Goal: Information Seeking & Learning: Learn about a topic

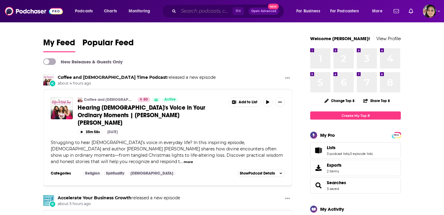
click at [184, 13] on input "Search podcasts, credits, & more..." at bounding box center [206, 11] width 54 height 10
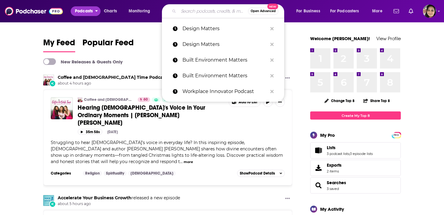
click at [94, 11] on button "Podcasts" at bounding box center [86, 11] width 30 height 10
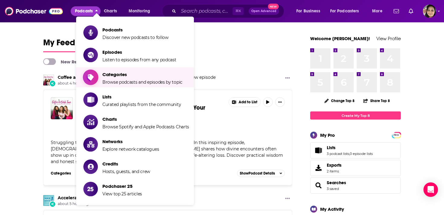
click at [120, 76] on span "Categories" at bounding box center [142, 75] width 80 height 6
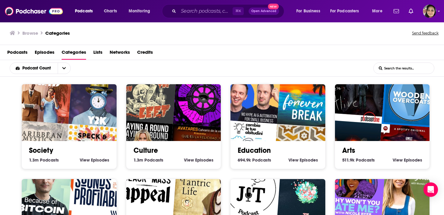
click at [406, 69] on input "List Search Input" at bounding box center [404, 68] width 60 height 11
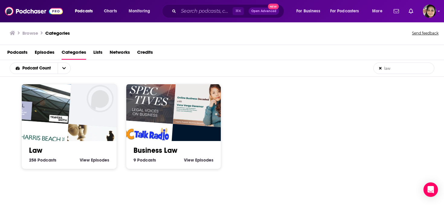
type input "law"
click at [40, 148] on link "Law" at bounding box center [35, 150] width 13 height 9
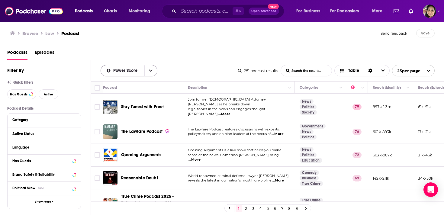
click at [150, 71] on icon "open menu" at bounding box center [151, 71] width 4 height 4
click at [168, 69] on div "Power Score By Rating Trending New Power Score List Search Input Search the res…" at bounding box center [169, 70] width 137 height 11
click at [381, 73] on span "Choose View" at bounding box center [383, 70] width 13 height 11
click at [427, 71] on icon "open menu" at bounding box center [429, 71] width 4 height 4
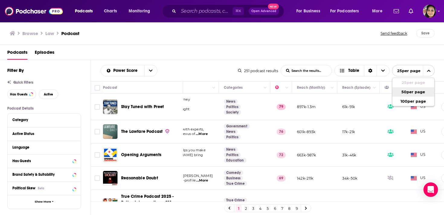
scroll to position [0, 101]
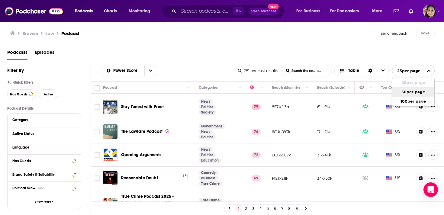
click at [226, 75] on div "Power Score List Search Input Search the results... Table" at bounding box center [169, 70] width 137 height 11
click at [434, 105] on icon "Show More Button" at bounding box center [433, 107] width 4 height 4
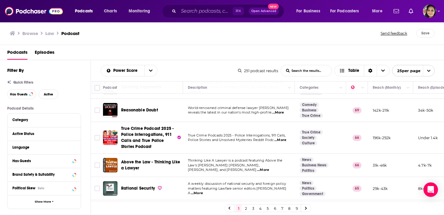
scroll to position [0, 0]
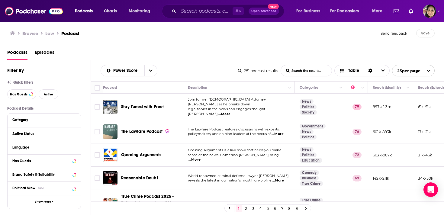
click at [428, 75] on span "open menu" at bounding box center [428, 70] width 11 height 11
click at [96, 89] on input "Toggle select all" at bounding box center [97, 87] width 5 height 5
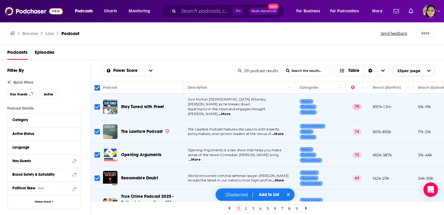
click at [428, 72] on icon "open menu" at bounding box center [429, 71] width 4 height 4
click at [410, 102] on button "100 per page" at bounding box center [413, 101] width 42 height 9
click at [98, 87] on input "Toggle select all" at bounding box center [97, 87] width 5 height 5
checkbox input "true"
click at [271, 197] on button "Add to List" at bounding box center [270, 194] width 30 height 5
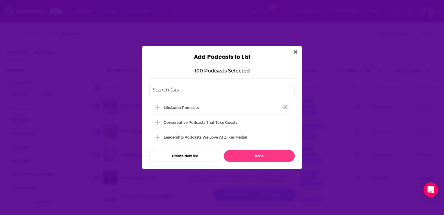
click at [180, 88] on input "Add Podcast To List" at bounding box center [222, 90] width 146 height 12
click at [193, 159] on button "Create New List" at bounding box center [184, 156] width 71 height 12
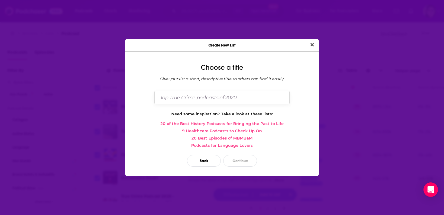
click at [194, 96] on input "Dialog" at bounding box center [221, 97] width 135 height 13
type input "L"
type input "Back Office Betties Law Podcasts"
click at [251, 159] on button "Continue" at bounding box center [240, 161] width 34 height 12
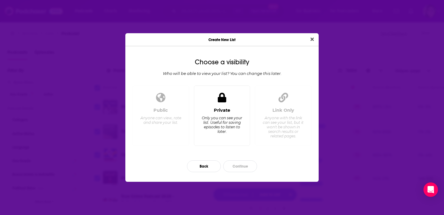
click at [232, 107] on div "Private Only you can see your list. Useful for saving episodes to listen to lat…" at bounding box center [222, 115] width 56 height 61
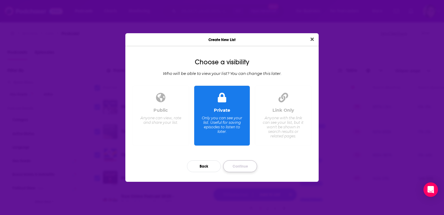
click at [240, 166] on button "Continue" at bounding box center [240, 166] width 34 height 12
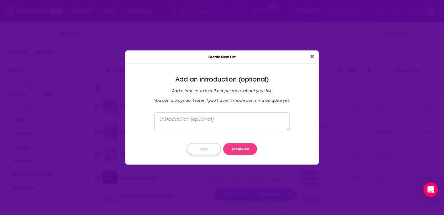
click at [201, 150] on button "Back" at bounding box center [204, 149] width 34 height 12
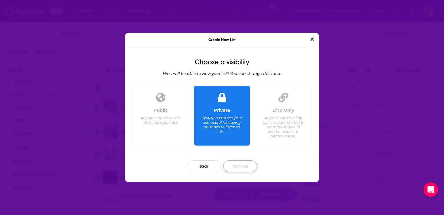
click at [253, 167] on button "Continue" at bounding box center [240, 166] width 34 height 12
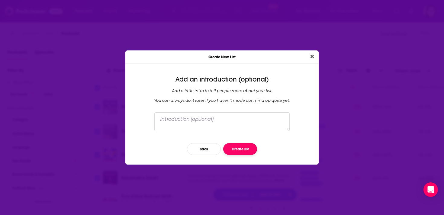
click at [250, 154] on button "Create list" at bounding box center [240, 149] width 34 height 12
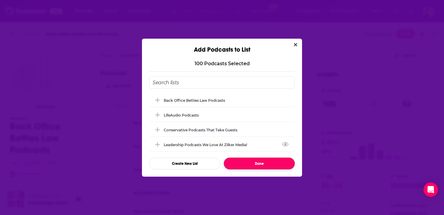
click at [262, 161] on button "Done" at bounding box center [259, 164] width 71 height 12
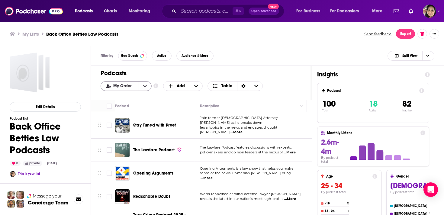
click at [147, 87] on button "open menu" at bounding box center [145, 86] width 13 height 9
click at [191, 71] on h1 "Podcasts" at bounding box center [199, 73] width 197 height 8
click at [201, 87] on span "+ Add" at bounding box center [196, 86] width 13 height 9
click at [258, 69] on h1 "Podcasts" at bounding box center [199, 73] width 197 height 8
click at [243, 84] on icon "Sort Direction" at bounding box center [243, 86] width 4 height 4
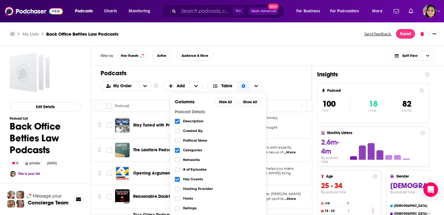
click at [281, 72] on h1 "Podcasts" at bounding box center [199, 73] width 197 height 8
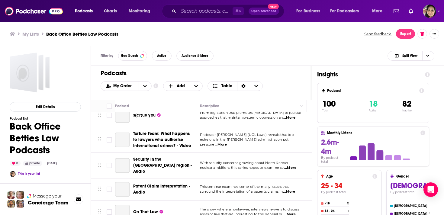
scroll to position [2290, 0]
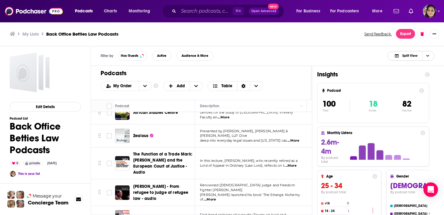
click at [429, 55] on icon "Choose View" at bounding box center [427, 56] width 3 height 2
click at [331, 53] on div "Filter by Has Guests Active Audience & More Split View Split View Podcast Only …" at bounding box center [267, 56] width 353 height 20
click at [409, 33] on button "Export" at bounding box center [405, 34] width 19 height 10
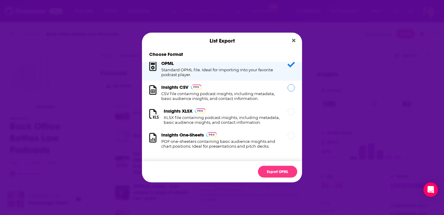
scroll to position [0, 0]
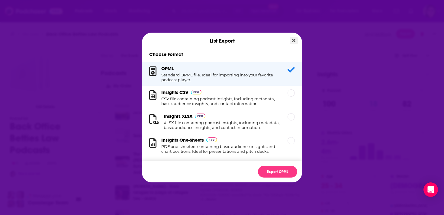
click at [295, 42] on icon "Close" at bounding box center [293, 40] width 3 height 3
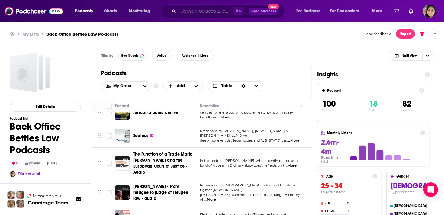
click at [198, 11] on input "Search podcasts, credits, & more..." at bounding box center [206, 11] width 54 height 10
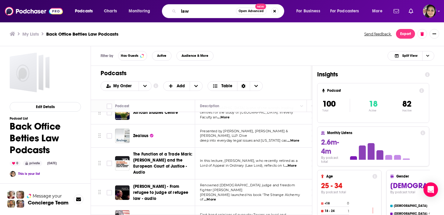
type input "law"
click at [151, 32] on ul "My Lists Back Office Betties Law Podcasts" at bounding box center [184, 34] width 348 height 6
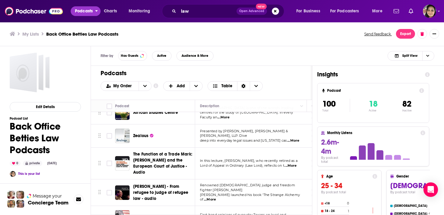
click at [94, 10] on button "Podcasts" at bounding box center [86, 11] width 30 height 10
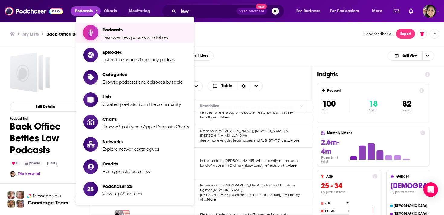
click at [113, 31] on span "Podcasts" at bounding box center [135, 30] width 66 height 6
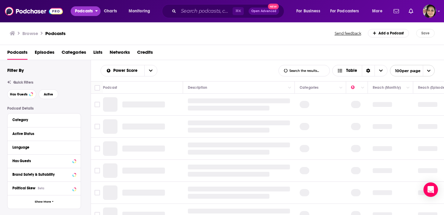
click at [94, 9] on button "Podcasts" at bounding box center [86, 11] width 30 height 10
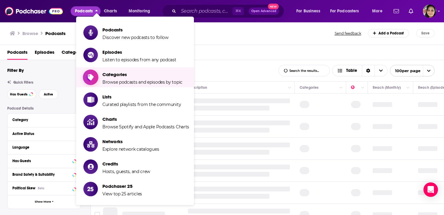
click at [120, 76] on span "Categories" at bounding box center [142, 75] width 80 height 6
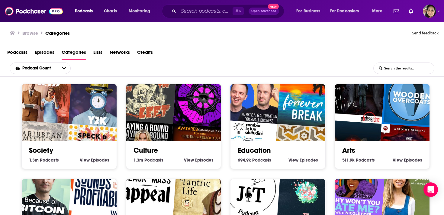
click at [392, 73] on input "List Search Input" at bounding box center [404, 68] width 60 height 11
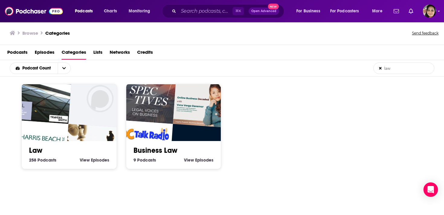
type input "law"
click at [60, 147] on h2 "Law" at bounding box center [69, 150] width 80 height 9
click at [40, 150] on link "Law" at bounding box center [35, 150] width 13 height 9
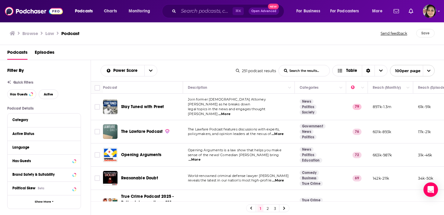
click at [267, 209] on link "2" at bounding box center [268, 208] width 6 height 7
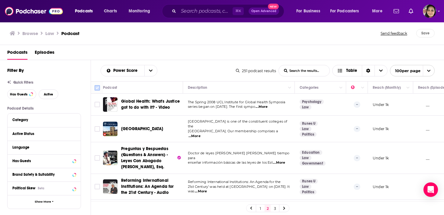
click at [98, 89] on input "Toggle select all" at bounding box center [97, 87] width 5 height 5
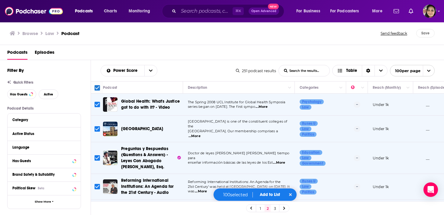
click at [269, 195] on button "Add to List" at bounding box center [270, 194] width 30 height 5
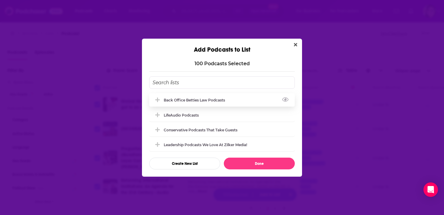
click at [193, 98] on div "Back Office Betties Law Podcasts" at bounding box center [196, 100] width 65 height 5
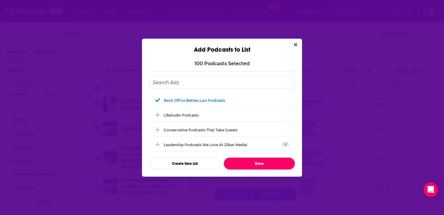
click at [255, 163] on button "Done" at bounding box center [259, 164] width 71 height 12
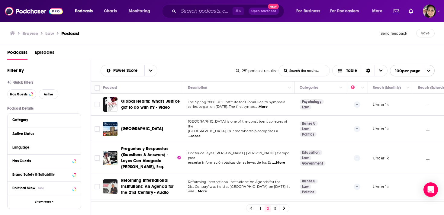
click at [276, 208] on link "3" at bounding box center [275, 208] width 6 height 7
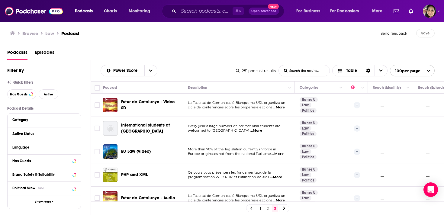
click at [430, 74] on span "open menu" at bounding box center [428, 70] width 11 height 11
click at [386, 50] on div "Podcasts Episodes" at bounding box center [223, 53] width 432 height 12
click at [98, 87] on input "Toggle select all" at bounding box center [97, 87] width 5 height 5
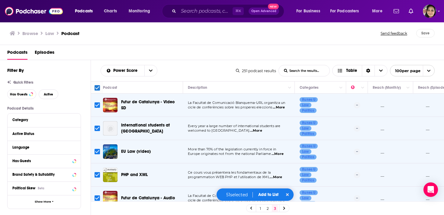
click at [270, 194] on button "Add to List" at bounding box center [268, 194] width 30 height 5
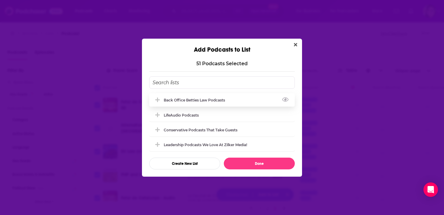
click at [202, 99] on div "Back Office Betties Law Podcasts" at bounding box center [196, 100] width 65 height 5
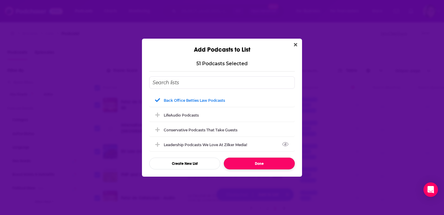
click at [267, 162] on button "Done" at bounding box center [259, 164] width 71 height 12
checkbox input "false"
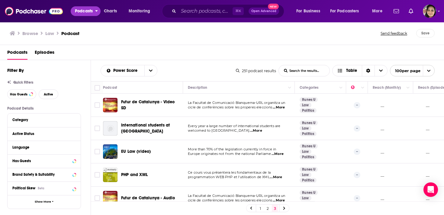
click at [96, 10] on icon "open menu" at bounding box center [96, 10] width 3 height 4
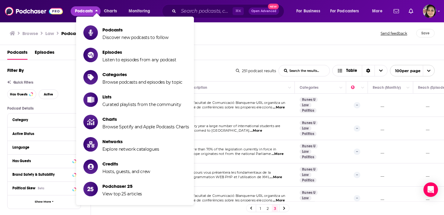
click at [339, 39] on div "Browse Law Podcast Send feedback Save" at bounding box center [222, 33] width 444 height 23
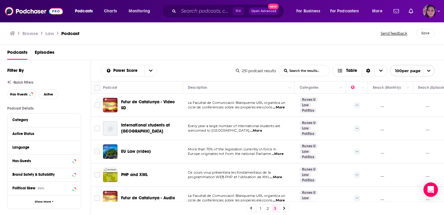
click at [439, 12] on icon "Show profile menu" at bounding box center [439, 11] width 2 height 4
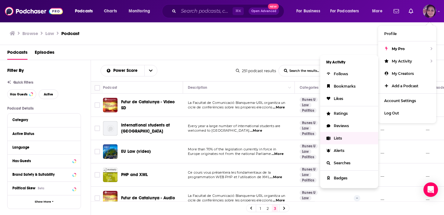
click at [343, 137] on link "Lists" at bounding box center [349, 138] width 58 height 12
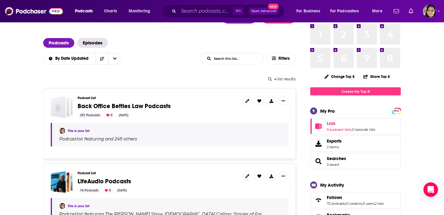
scroll to position [36, 0]
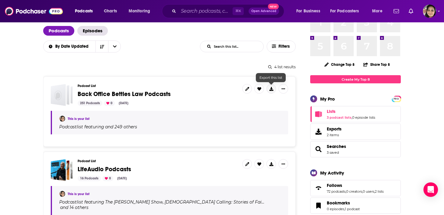
click at [270, 87] on icon at bounding box center [271, 89] width 4 height 4
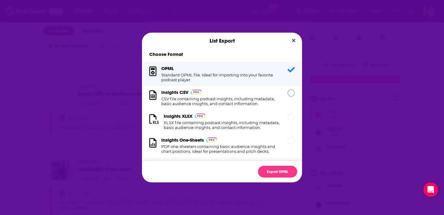
click at [291, 95] on div "Dialog" at bounding box center [291, 92] width 7 height 7
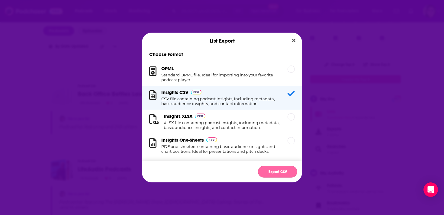
click at [266, 170] on button "Export CSV" at bounding box center [277, 172] width 39 height 12
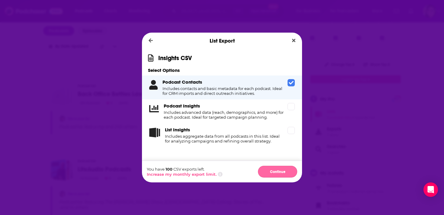
click at [278, 171] on button "Continue" at bounding box center [277, 172] width 39 height 12
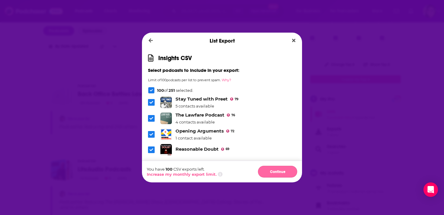
click at [282, 171] on button "Continue" at bounding box center [277, 172] width 39 height 12
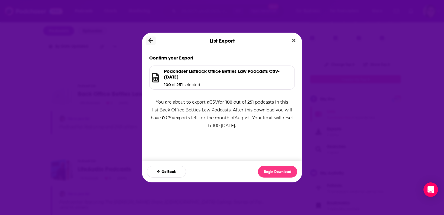
click at [153, 41] on icon "Dialog" at bounding box center [151, 40] width 5 height 5
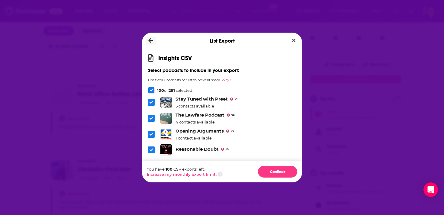
click at [153, 40] on button "Dialog" at bounding box center [151, 41] width 10 height 8
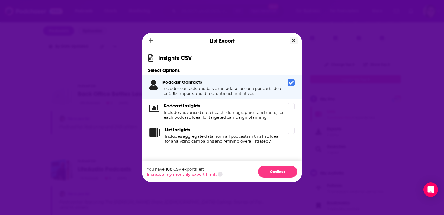
click at [291, 40] on button "Close" at bounding box center [294, 41] width 8 height 8
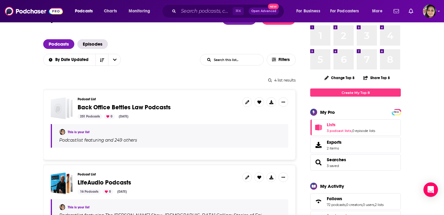
scroll to position [17, 0]
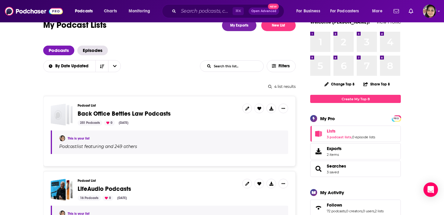
click at [127, 111] on span "Back Office Betties Law Podcasts" at bounding box center [124, 114] width 93 height 8
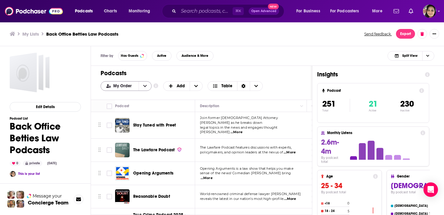
click at [143, 87] on icon "open menu" at bounding box center [145, 86] width 4 height 4
click at [130, 113] on div "Power Score" at bounding box center [126, 116] width 51 height 10
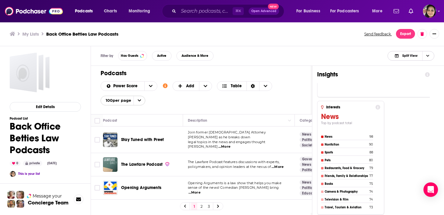
click at [430, 56] on span "Choose View" at bounding box center [427, 55] width 10 height 9
click at [417, 77] on span "Podcast Only" at bounding box center [415, 75] width 30 height 3
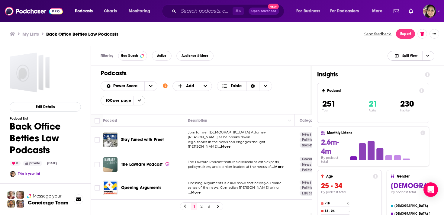
click at [428, 58] on span "Choose View" at bounding box center [427, 55] width 10 height 9
click at [409, 74] on span "Podcast Only" at bounding box center [415, 75] width 30 height 3
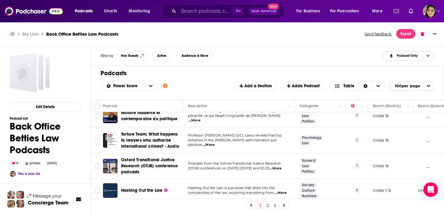
scroll to position [1020, 0]
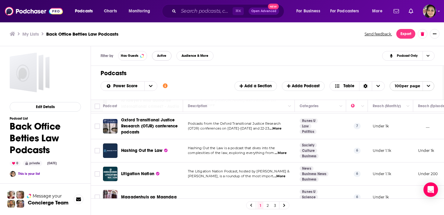
click at [163, 58] on button "Active" at bounding box center [162, 56] width 20 height 10
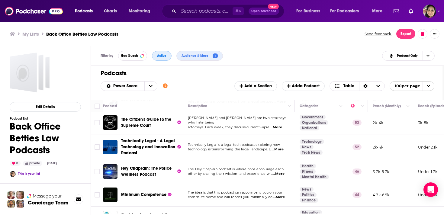
scroll to position [396, 0]
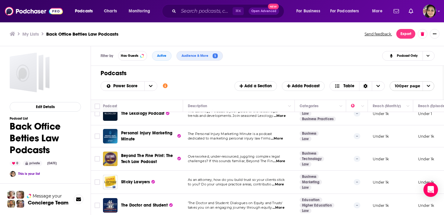
click at [224, 77] on div "Podcasts Add Power Score Customize Your List Order Select the “My Order” sort a…" at bounding box center [267, 83] width 353 height 34
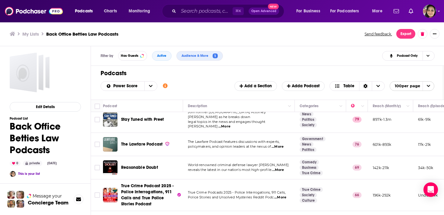
scroll to position [0, 0]
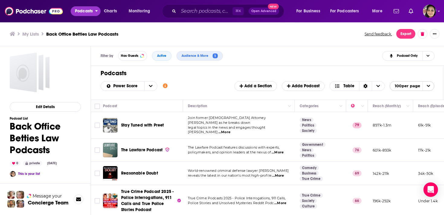
click at [95, 10] on button "Podcasts" at bounding box center [86, 11] width 30 height 10
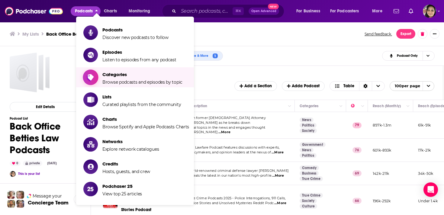
click at [129, 74] on span "Categories" at bounding box center [142, 75] width 80 height 6
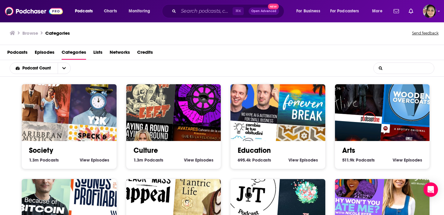
click at [415, 68] on input "List Search Input" at bounding box center [404, 68] width 60 height 11
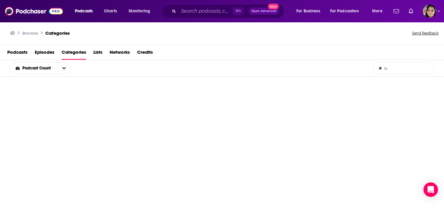
type input "l"
type input "a"
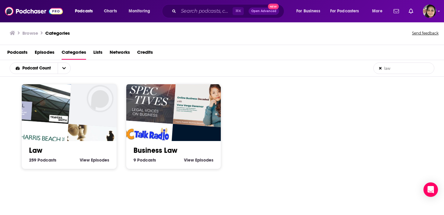
type input "law"
click at [166, 152] on link "Business Law" at bounding box center [156, 150] width 44 height 9
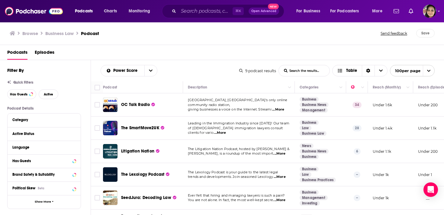
click at [115, 31] on div "Browse Business Law Podcast" at bounding box center [196, 33] width 372 height 8
click at [143, 42] on div "Browse Business Law Podcast Send feedback Save" at bounding box center [222, 33] width 444 height 23
click at [33, 32] on h3 "Browse" at bounding box center [30, 34] width 16 height 6
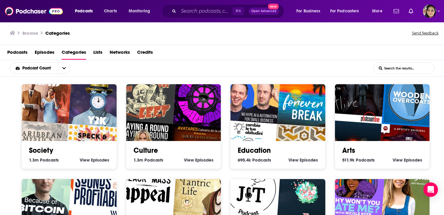
click at [408, 70] on input "List Search Input" at bounding box center [404, 68] width 60 height 11
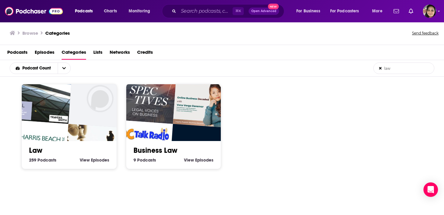
type input "law"
click at [52, 136] on img "The Harris Beach Podcast" at bounding box center [38, 150] width 61 height 61
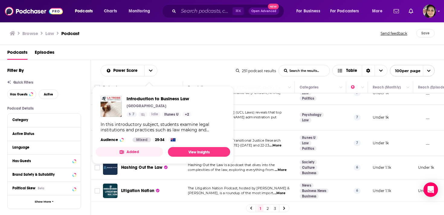
scroll to position [985, 0]
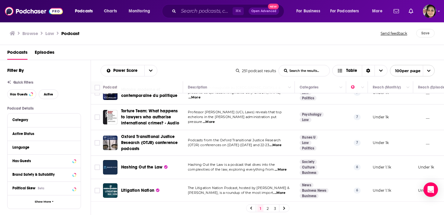
click at [221, 56] on div "Podcasts Episodes" at bounding box center [223, 53] width 432 height 12
drag, startPoint x: 221, startPoint y: 33, endPoint x: 217, endPoint y: 59, distance: 27.0
click at [217, 59] on div "Browse Law Podcast Send feedback Save Podcasts Episodes Filter By Quick Filters…" at bounding box center [222, 118] width 444 height 193
click at [226, 49] on div "Podcasts Episodes" at bounding box center [223, 53] width 432 height 12
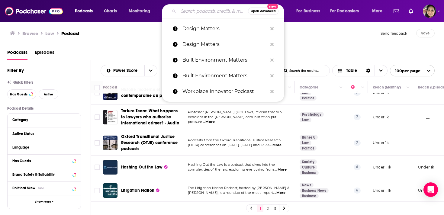
click at [202, 14] on input "Search podcasts, credits, & more..." at bounding box center [213, 11] width 69 height 10
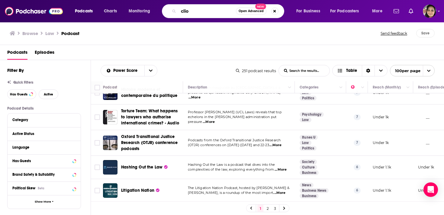
type input "clio"
